Goal: Transaction & Acquisition: Purchase product/service

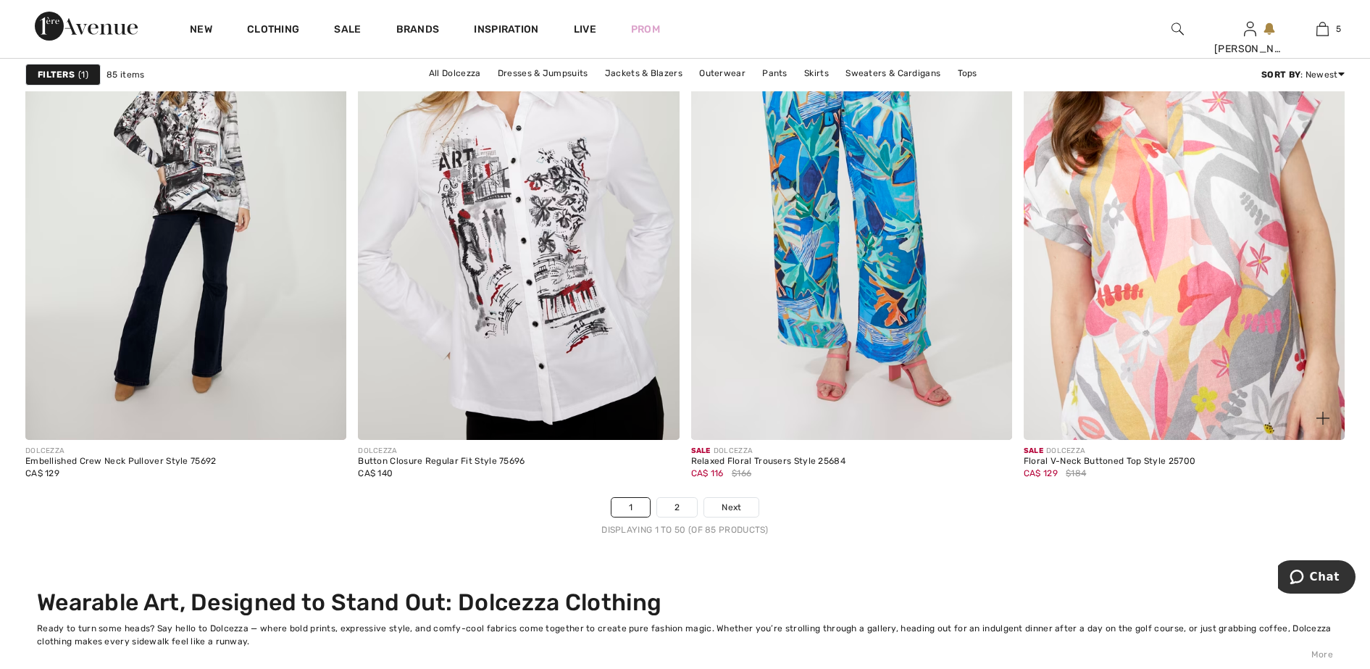
scroll to position [8424, 0]
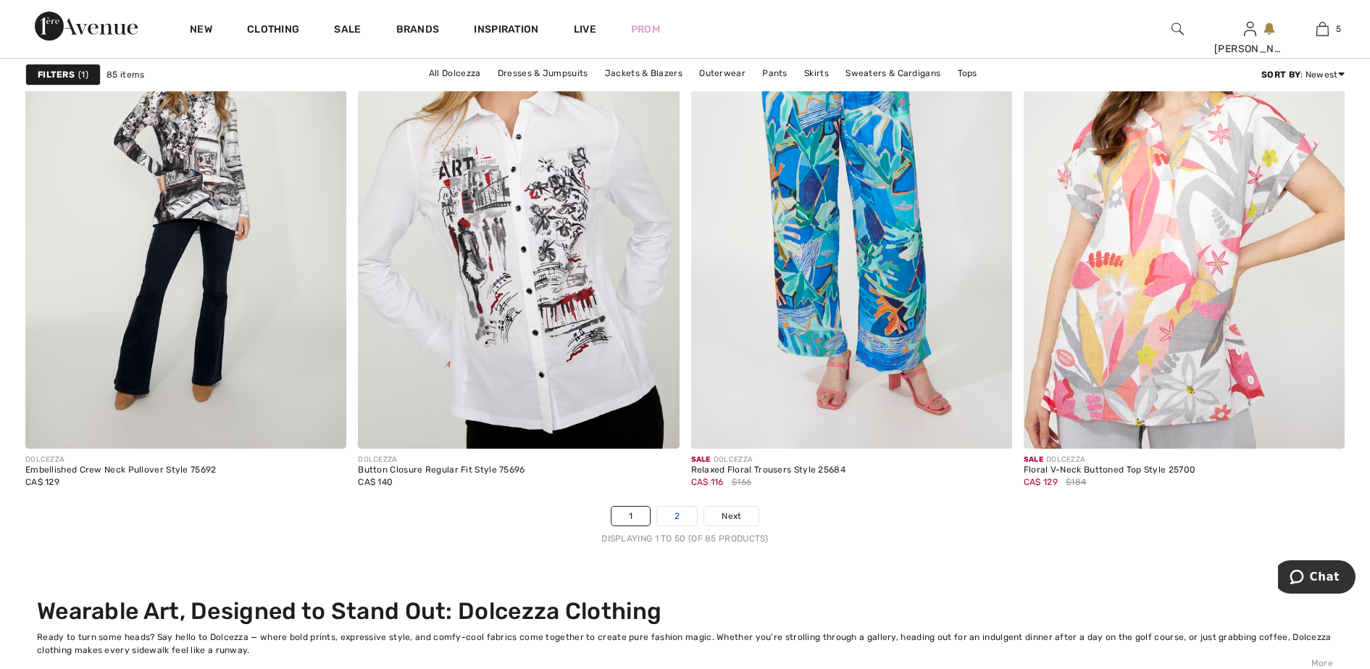
click at [672, 518] on link "2" at bounding box center [677, 516] width 40 height 19
click at [677, 513] on link "2" at bounding box center [677, 516] width 40 height 19
